Goal: Obtain resource: Obtain resource

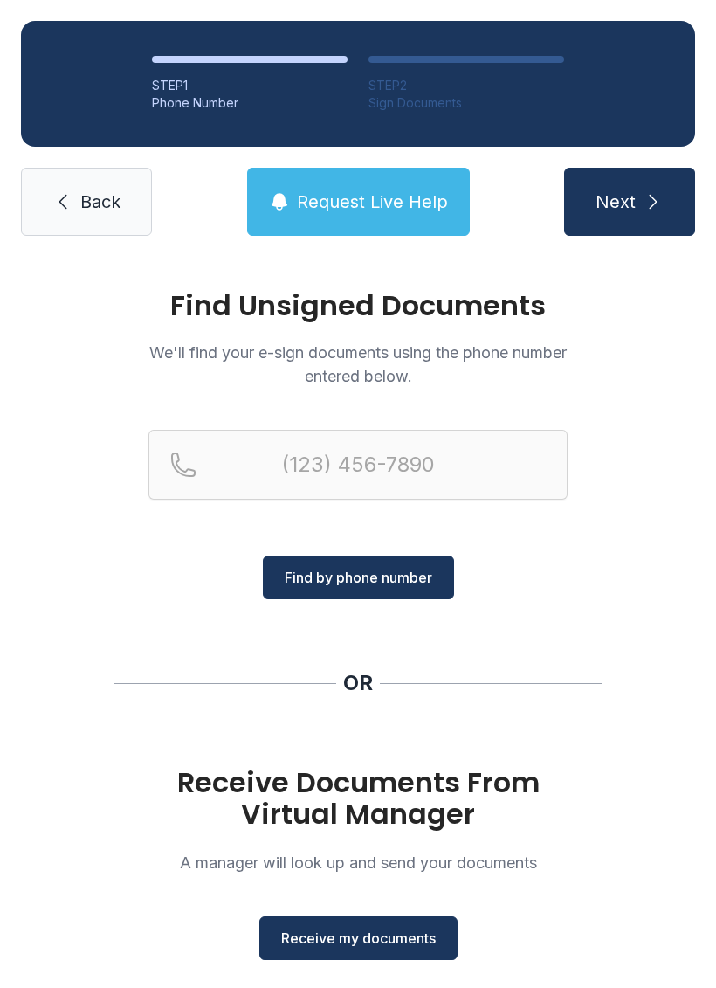
click at [376, 935] on span "Receive my documents" at bounding box center [358, 938] width 155 height 21
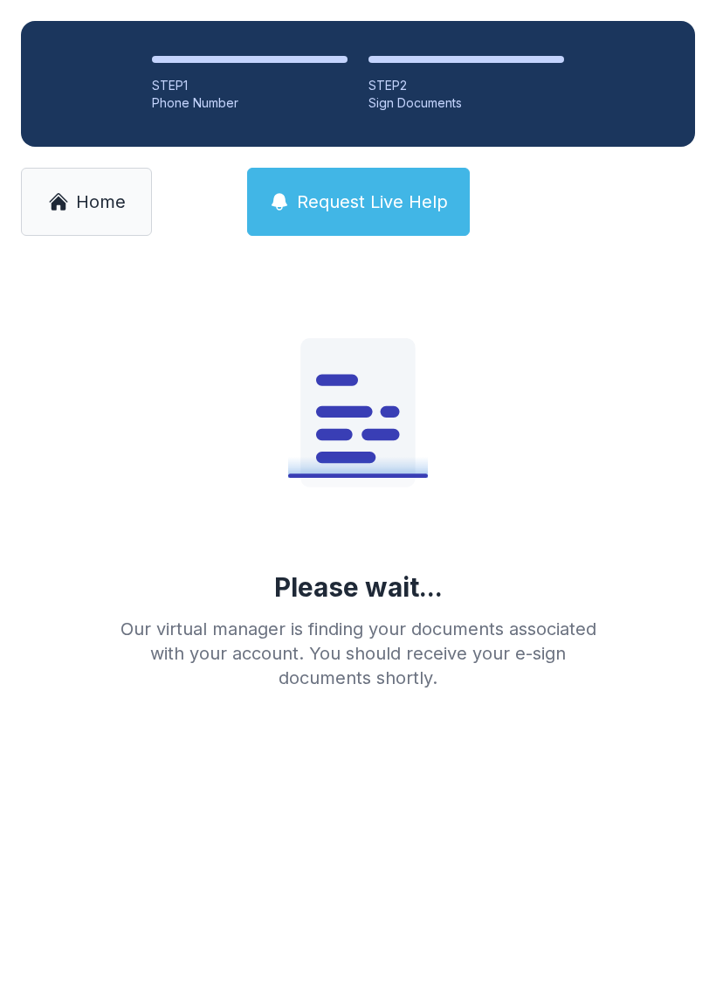
click at [73, 194] on link "Home" at bounding box center [86, 202] width 131 height 68
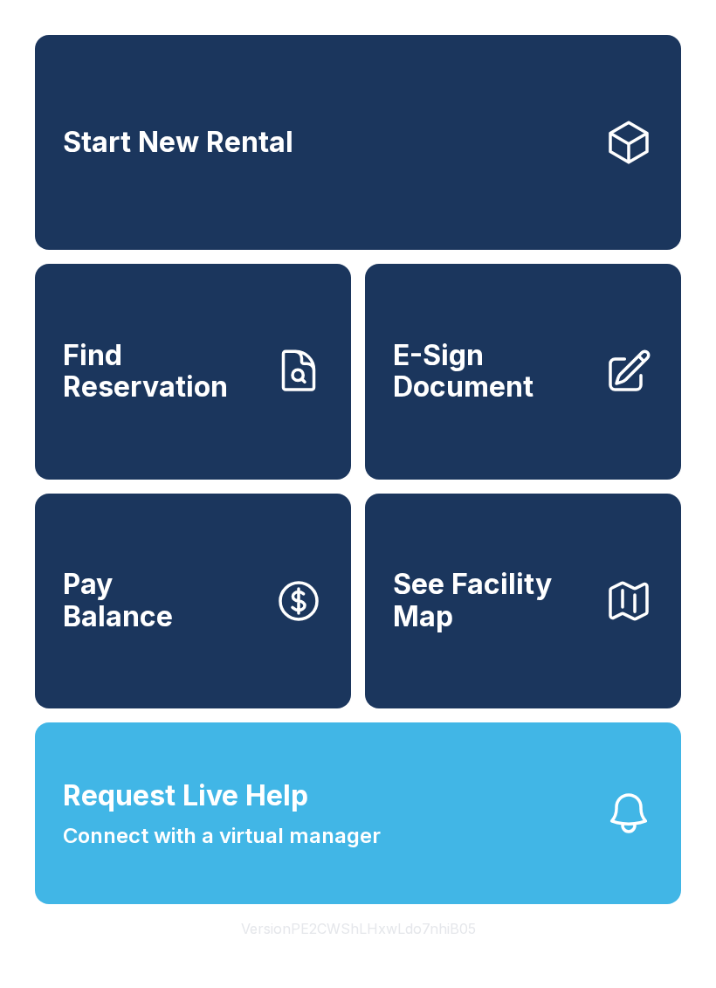
click at [452, 391] on span "E-Sign Document" at bounding box center [491, 372] width 197 height 64
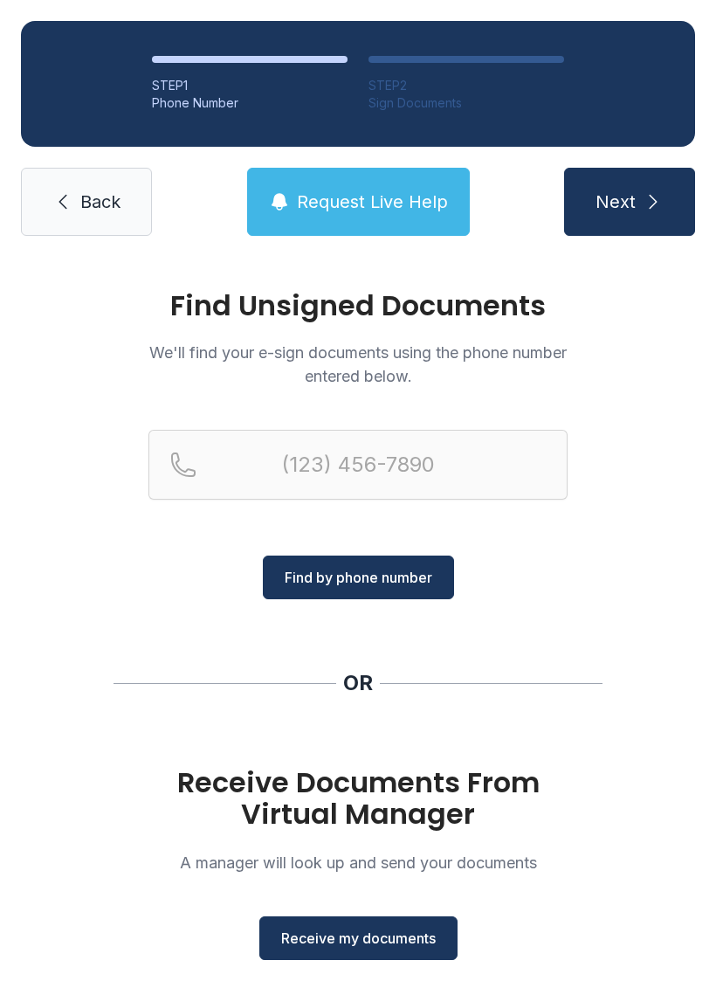
click at [354, 925] on button "Receive my documents" at bounding box center [358, 938] width 198 height 44
